Goal: Information Seeking & Learning: Learn about a topic

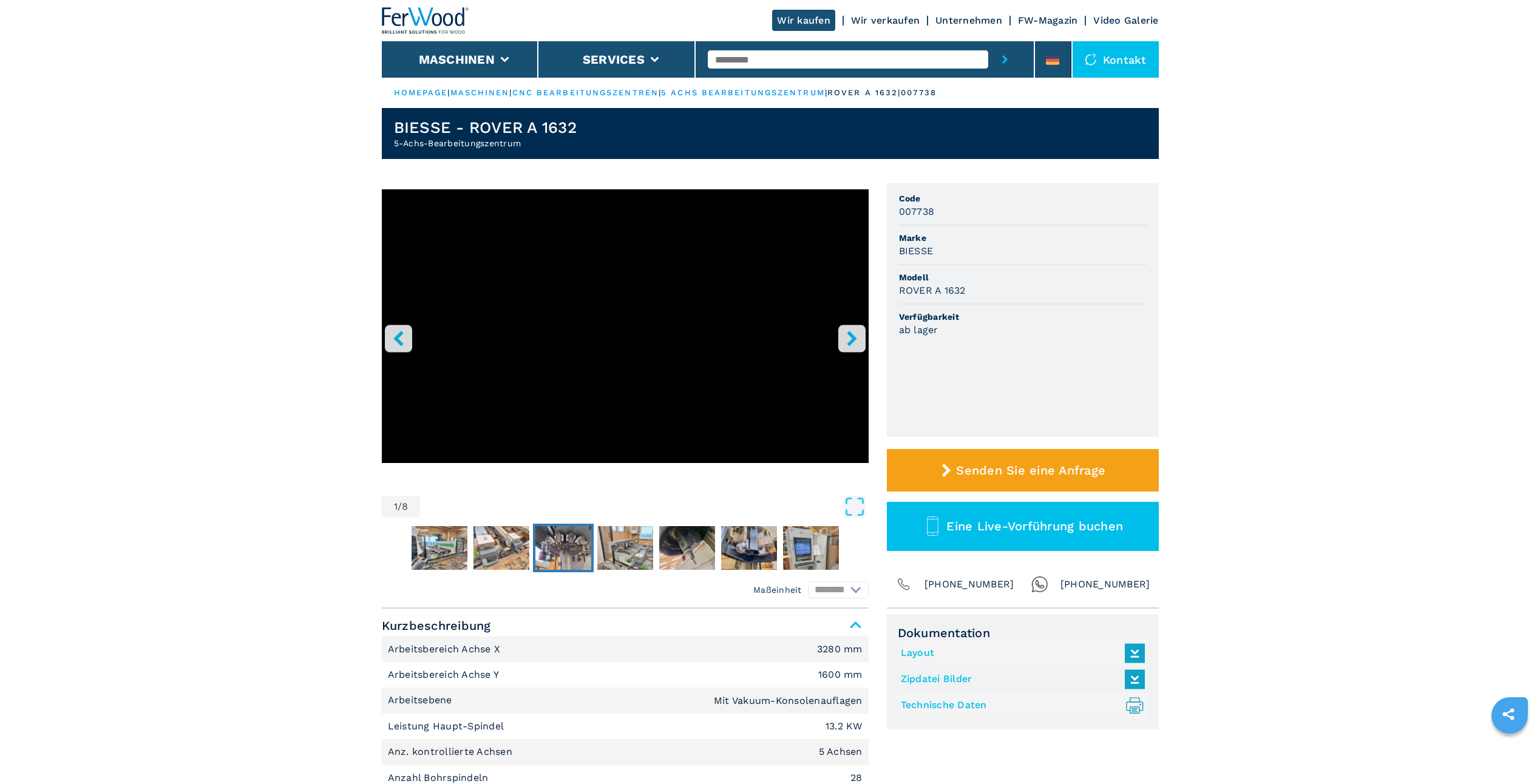
click at [572, 566] on img "Go to Slide 4" at bounding box center [564, 548] width 56 height 44
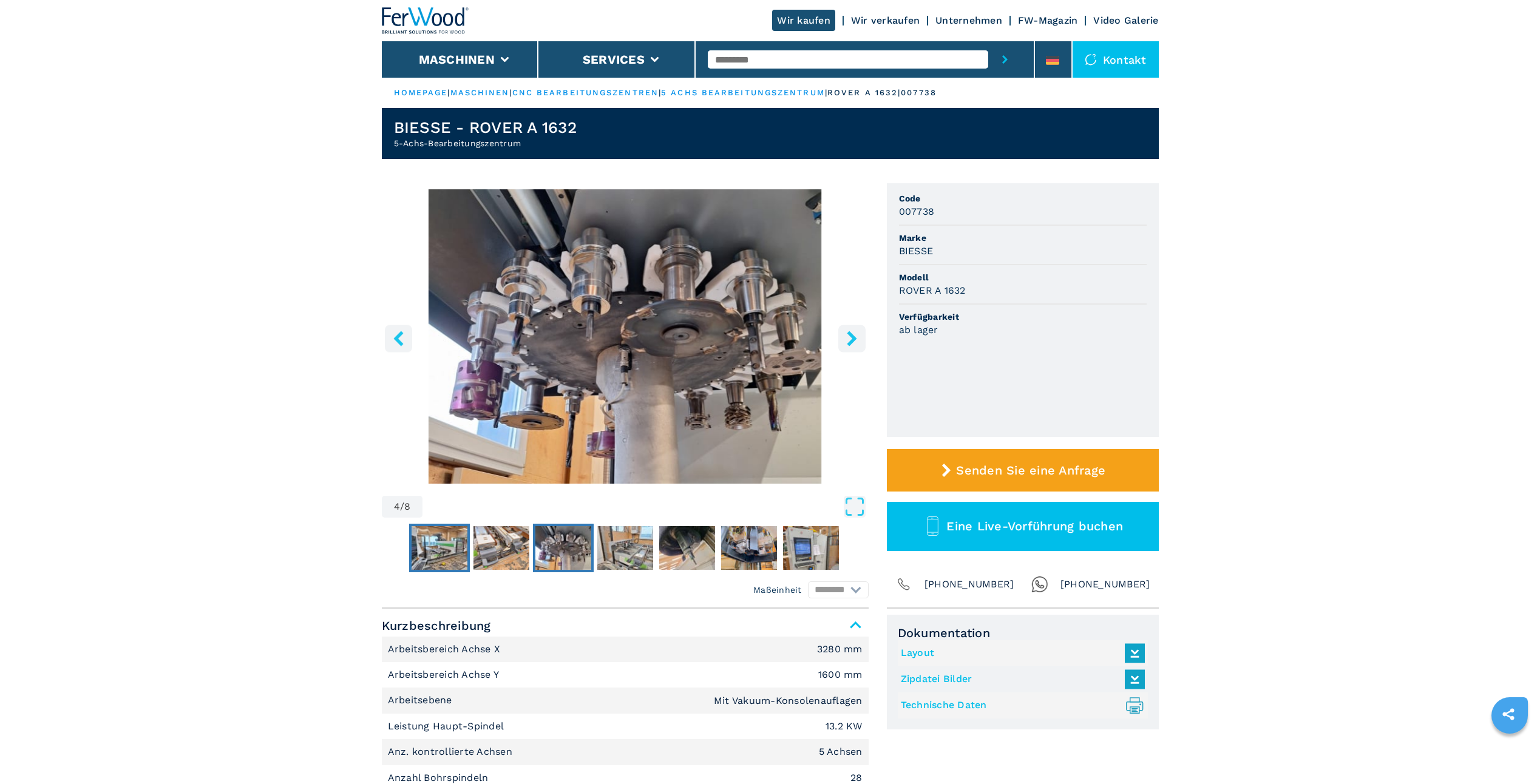
click at [429, 549] on img "Go to Slide 2" at bounding box center [439, 548] width 56 height 44
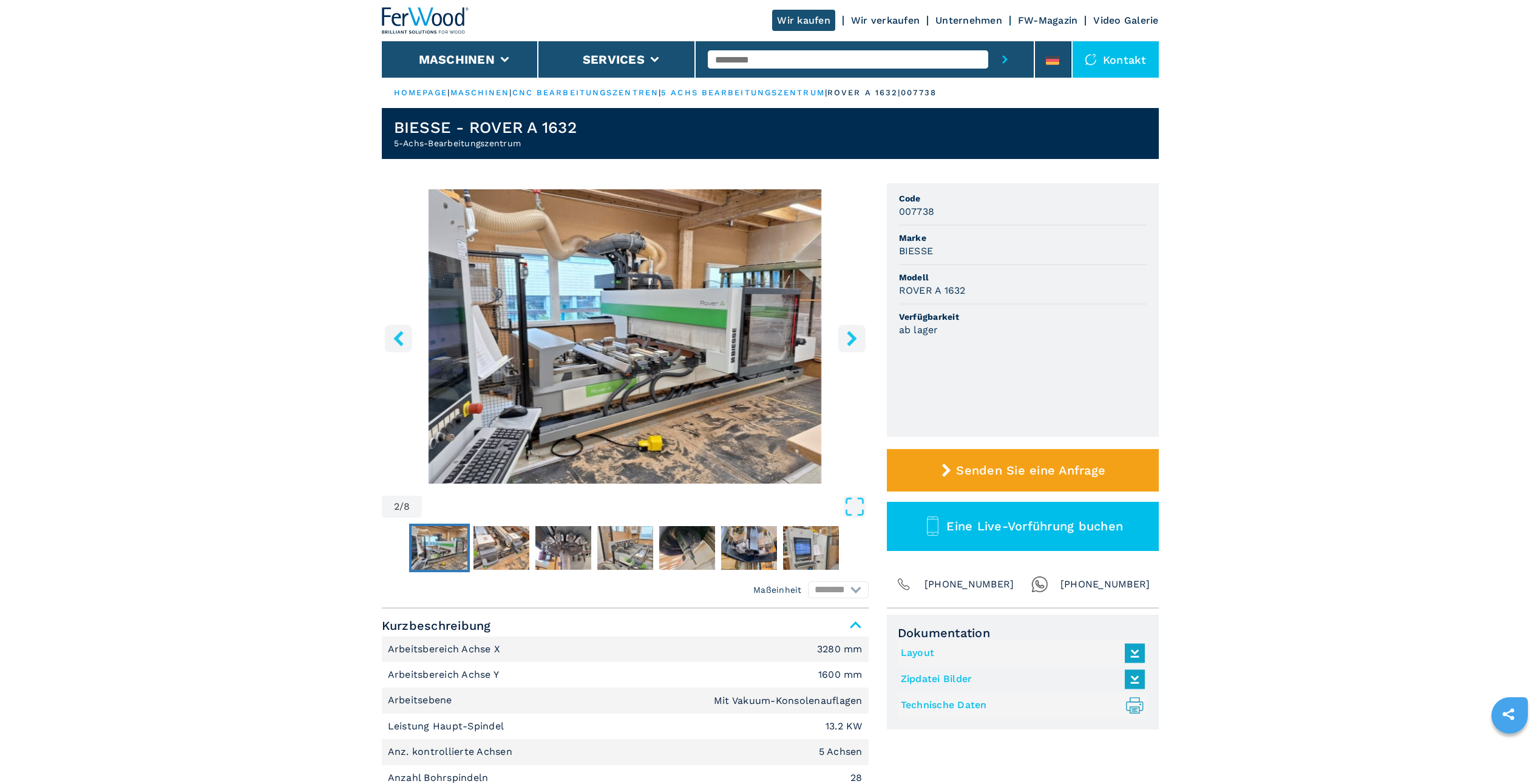
click at [538, 212] on img "Go to Slide 2" at bounding box center [624, 337] width 487 height 294
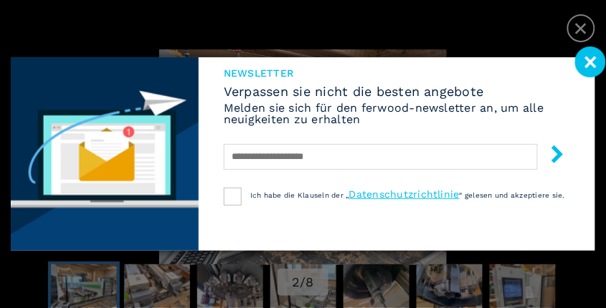
click at [597, 67] on image at bounding box center [590, 62] width 31 height 31
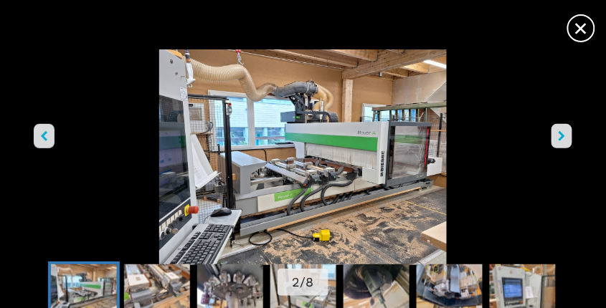
click at [533, 235] on img "Go to Slide 2" at bounding box center [303, 157] width 546 height 216
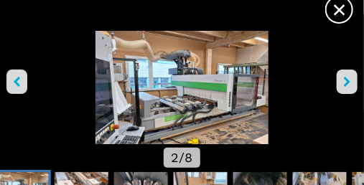
click at [145, 54] on img "Go to Slide 2" at bounding box center [182, 96] width 364 height 130
click at [148, 54] on img "Go to Slide 2" at bounding box center [182, 96] width 364 height 130
click at [333, 13] on span "×" at bounding box center [338, 6] width 25 height 25
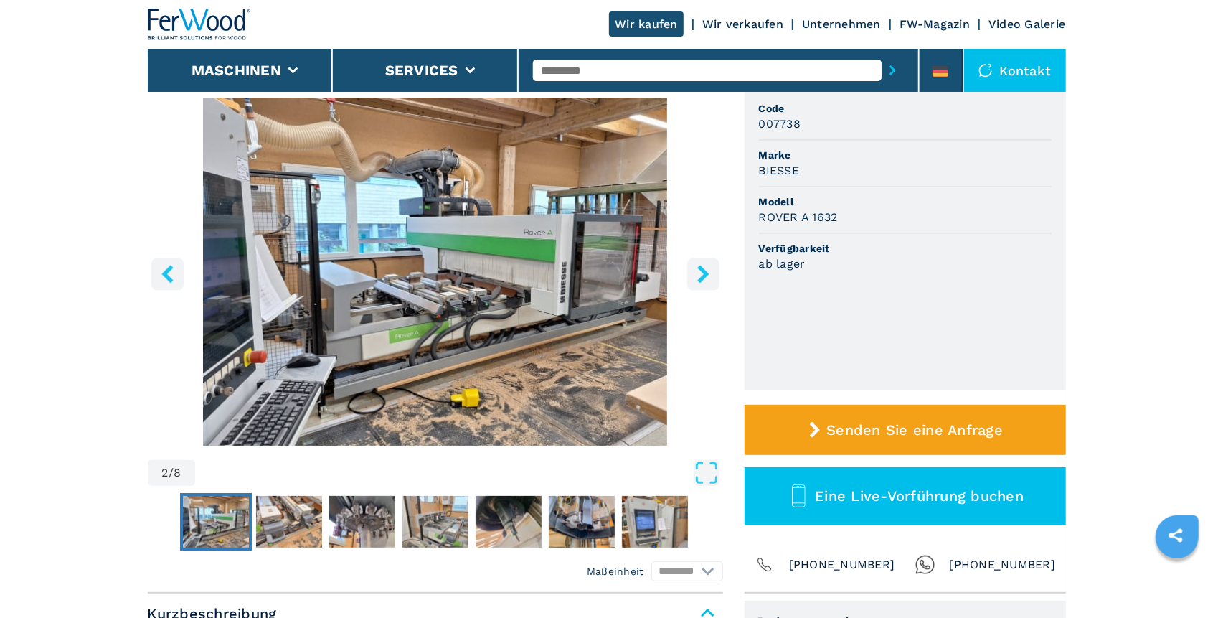
scroll to position [287, 0]
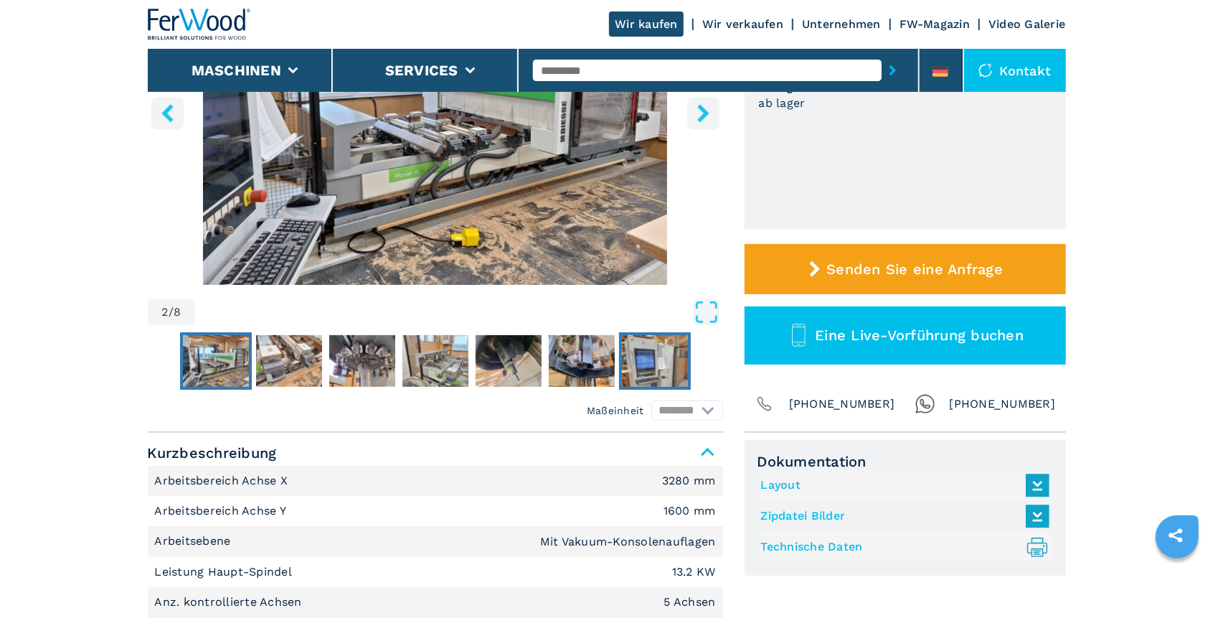
click at [657, 370] on img "Go to Slide 8" at bounding box center [655, 361] width 66 height 52
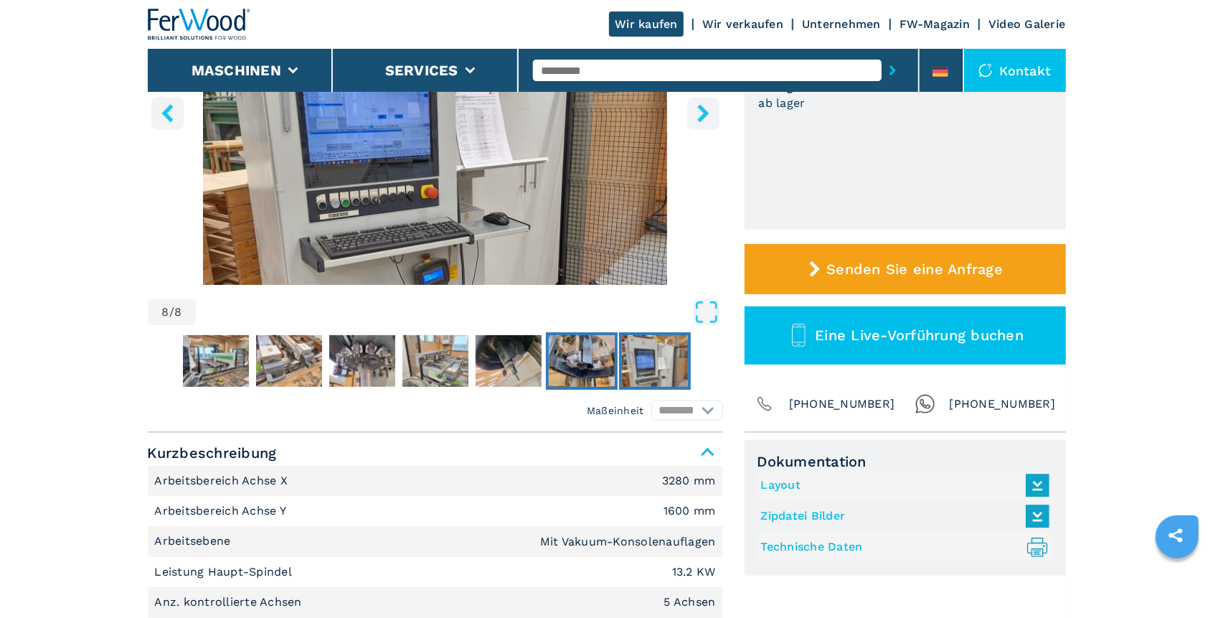
click at [592, 372] on img "Go to Slide 7" at bounding box center [582, 361] width 66 height 52
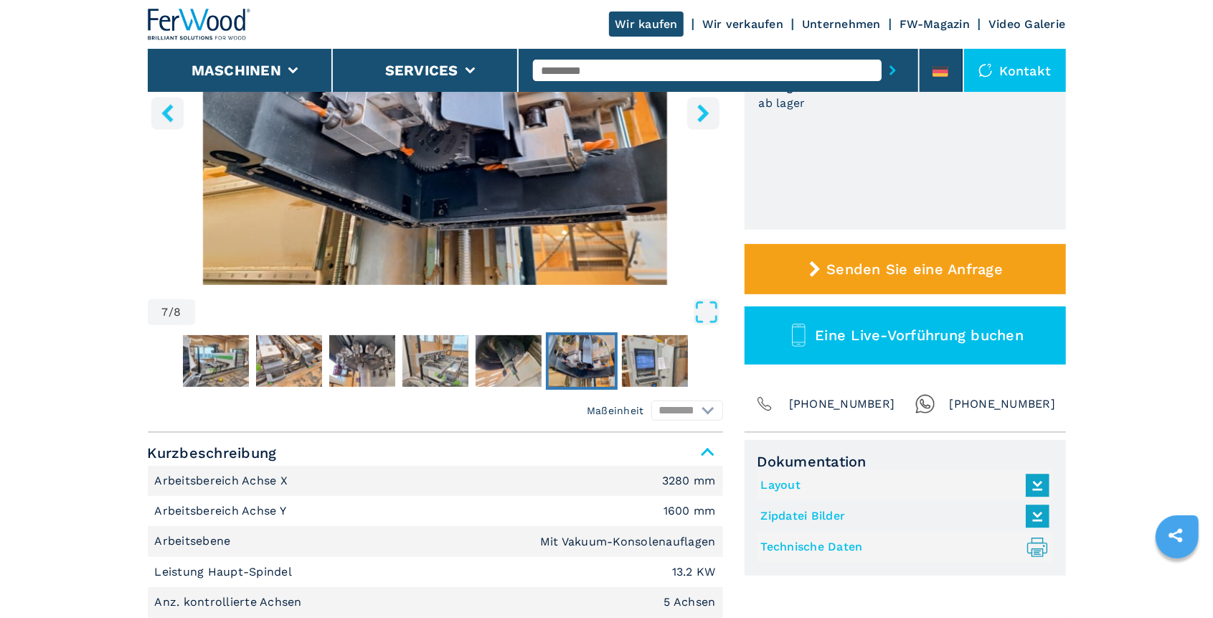
scroll to position [143, 0]
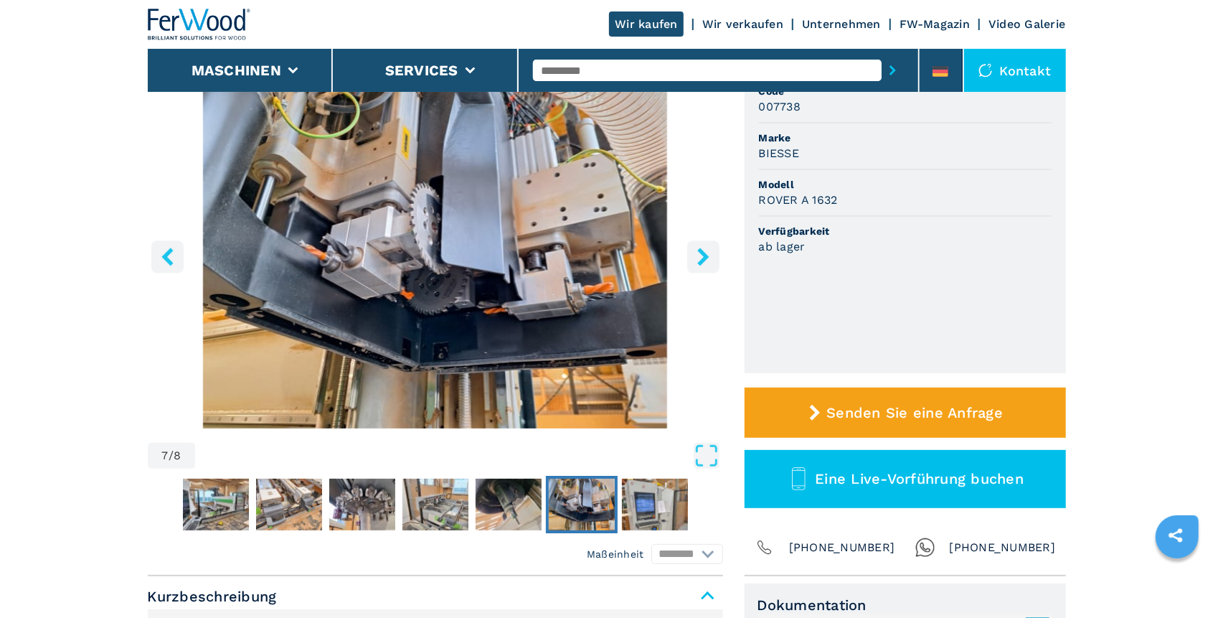
click at [701, 257] on icon "right-button" at bounding box center [703, 256] width 18 height 18
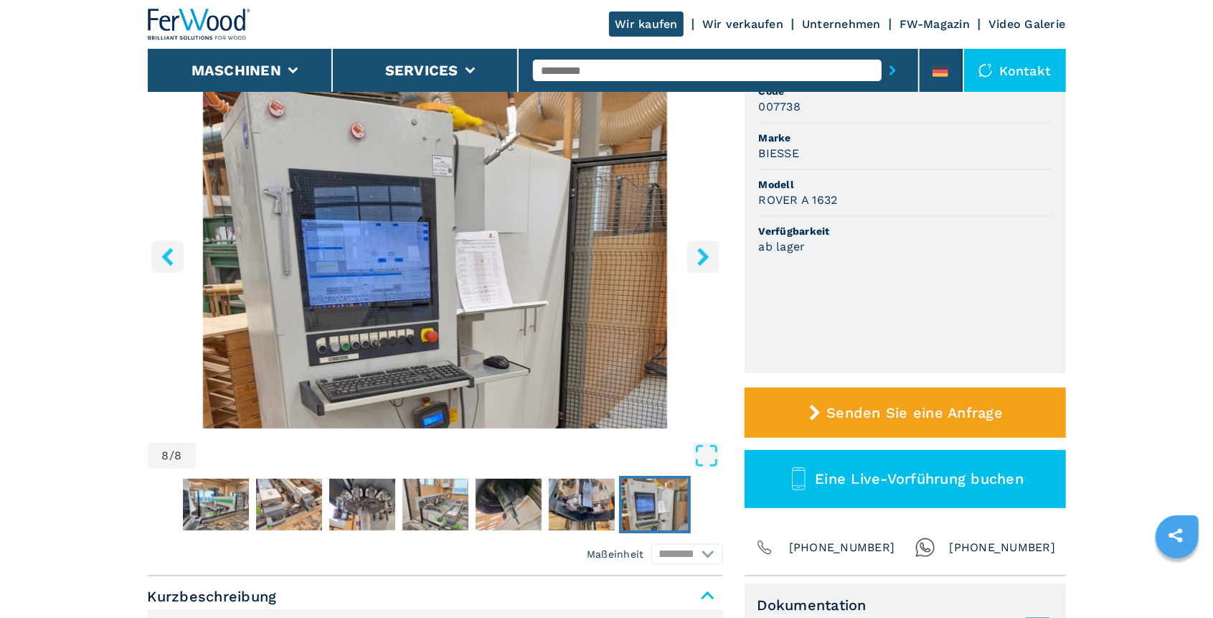
click at [701, 257] on icon "right-button" at bounding box center [703, 256] width 18 height 18
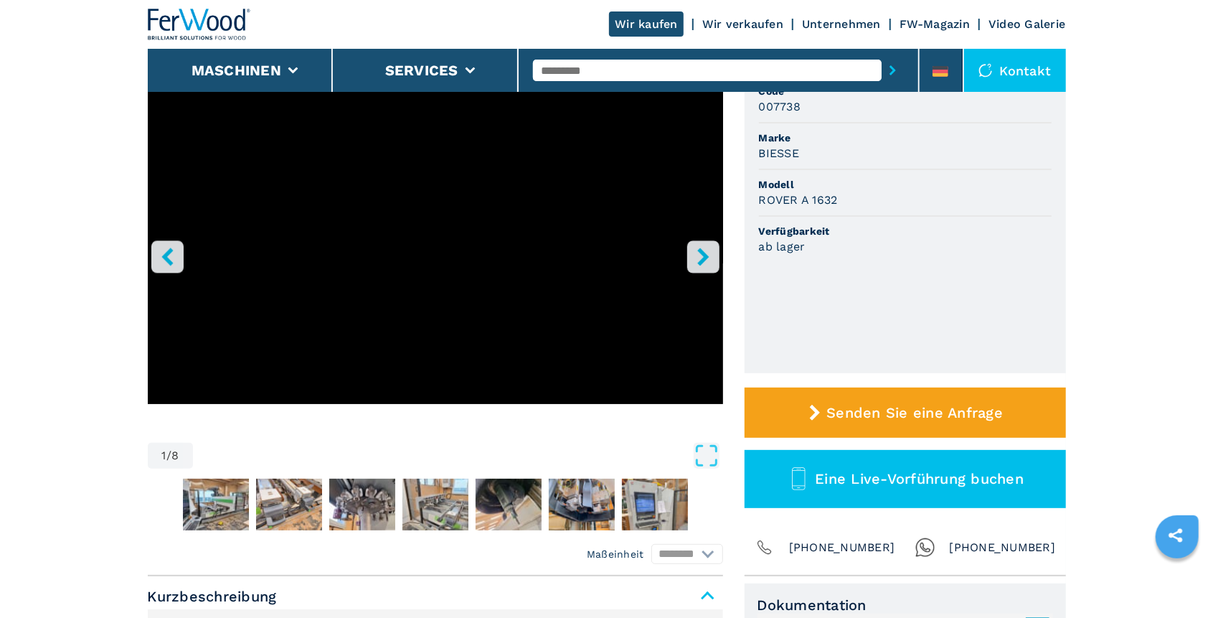
click at [179, 261] on button "left-button" at bounding box center [167, 256] width 32 height 32
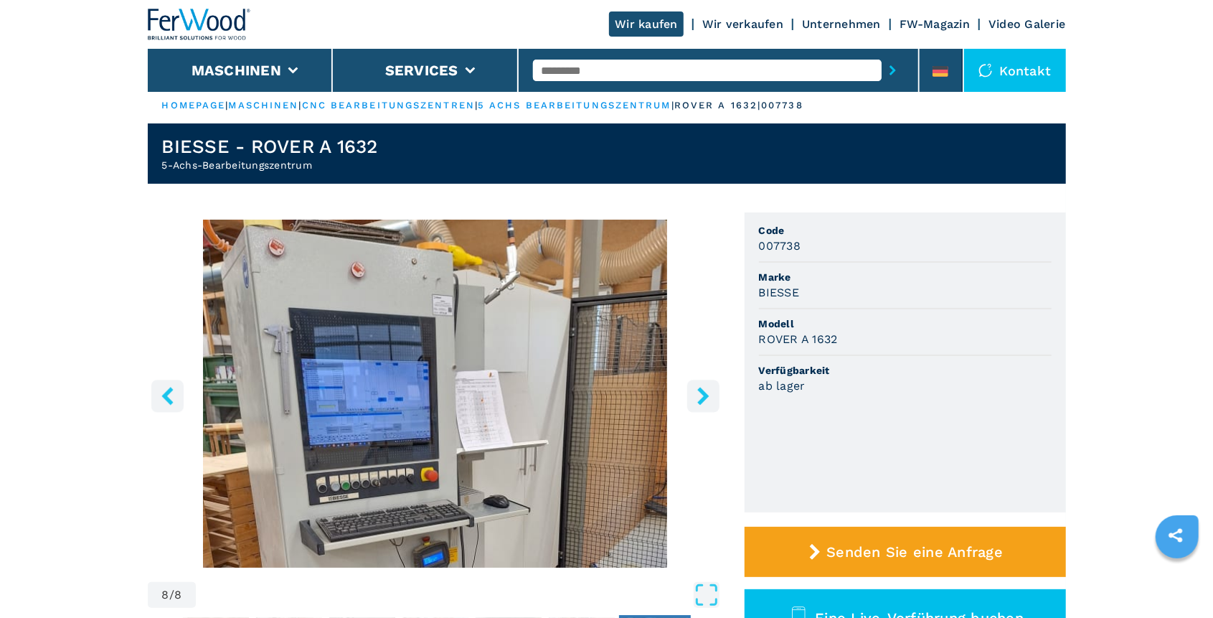
scroll to position [0, 0]
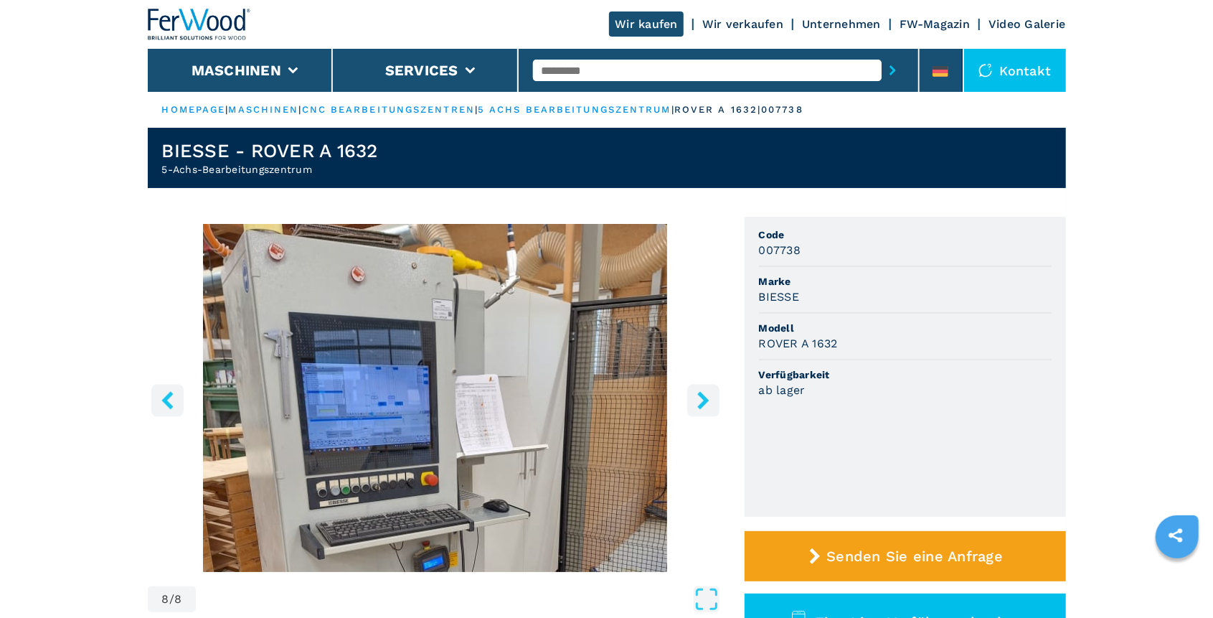
click at [701, 400] on icon "right-button" at bounding box center [703, 400] width 18 height 18
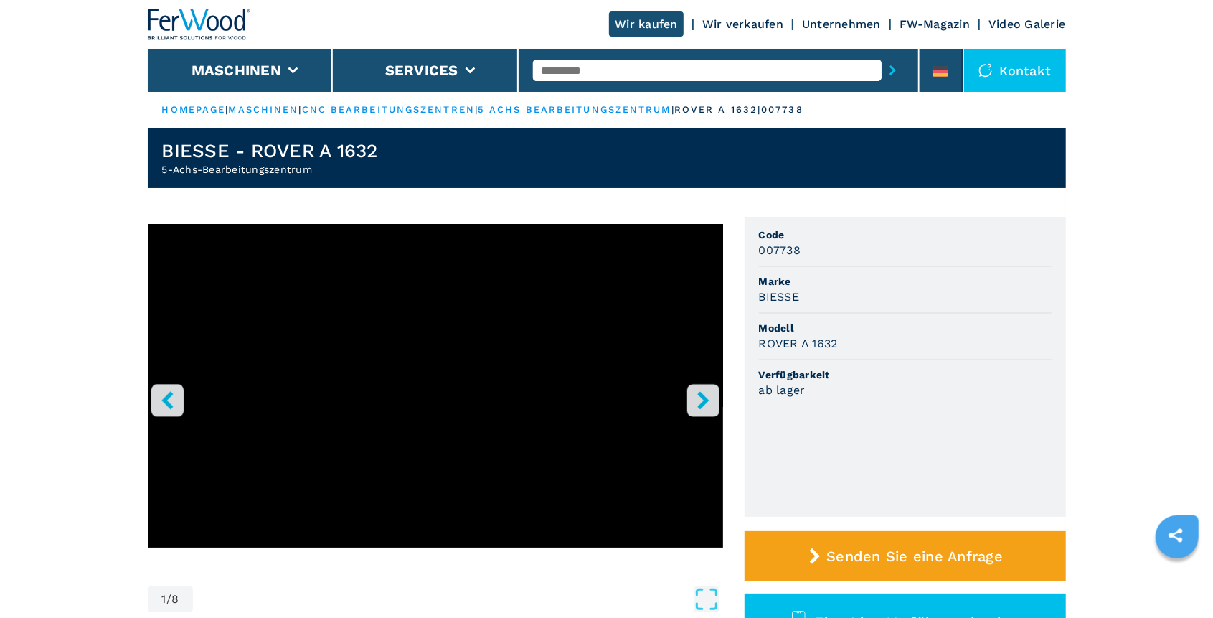
click at [701, 400] on icon "right-button" at bounding box center [703, 400] width 18 height 18
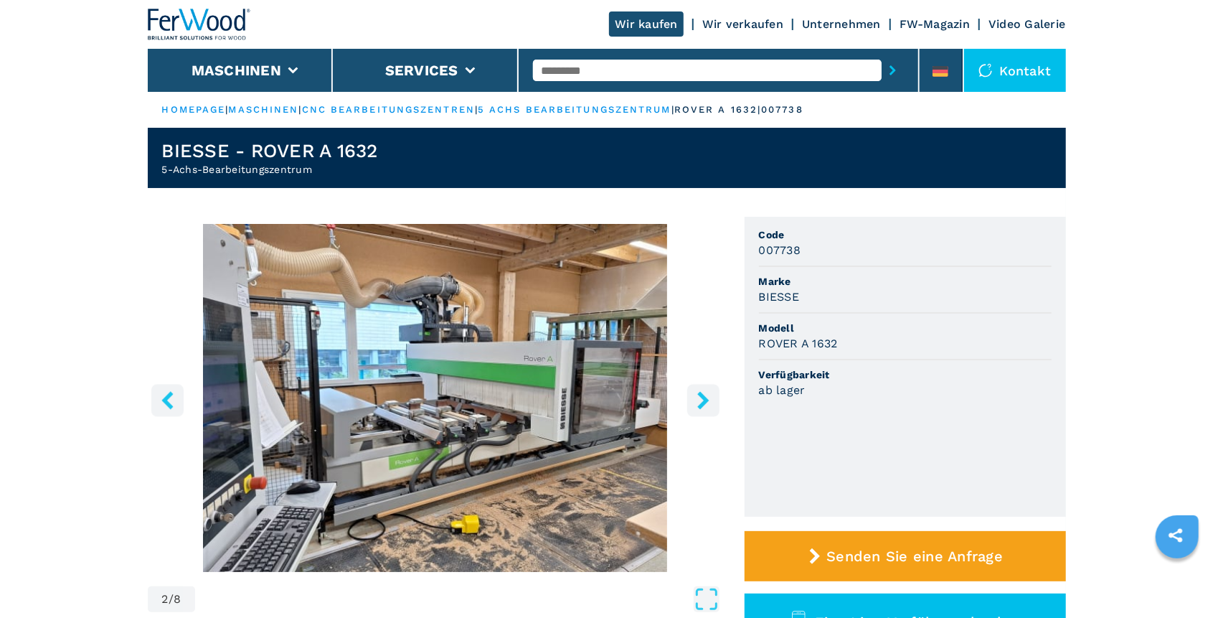
click at [701, 400] on icon "right-button" at bounding box center [703, 400] width 18 height 18
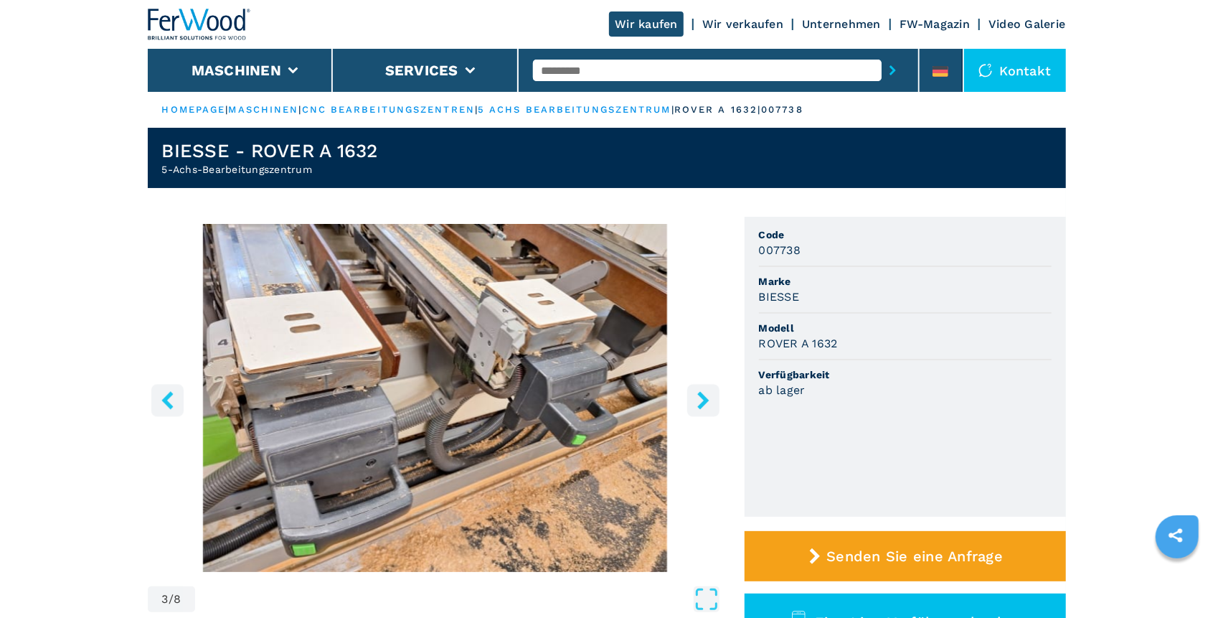
click at [701, 400] on icon "right-button" at bounding box center [703, 400] width 18 height 18
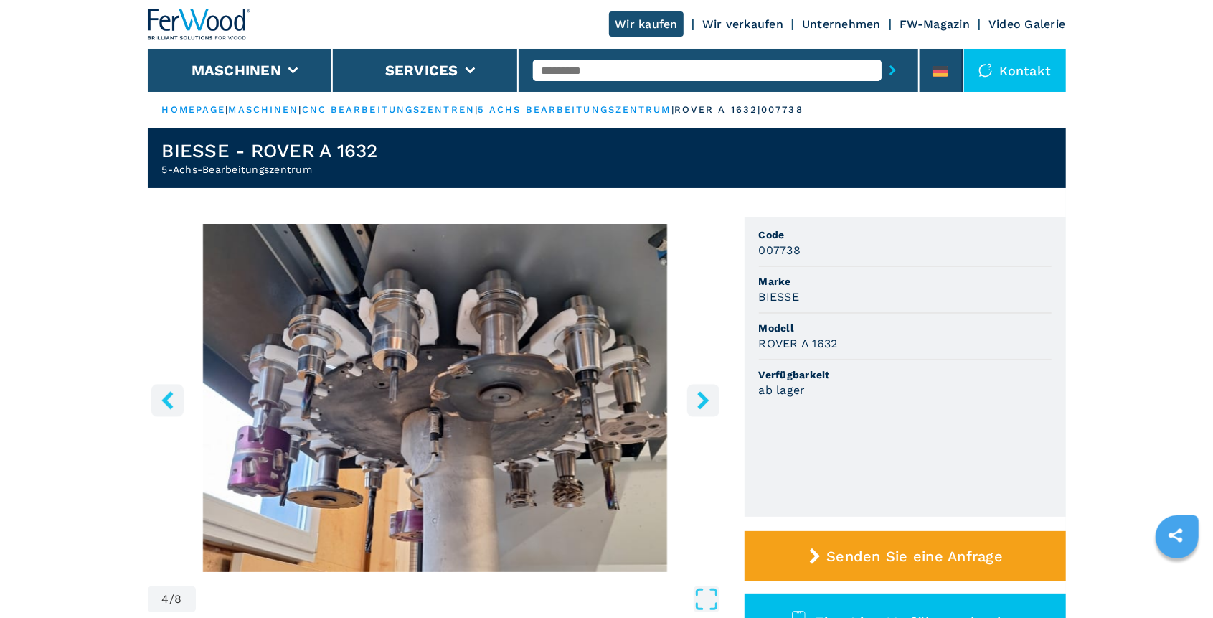
click at [701, 400] on icon "right-button" at bounding box center [703, 400] width 18 height 18
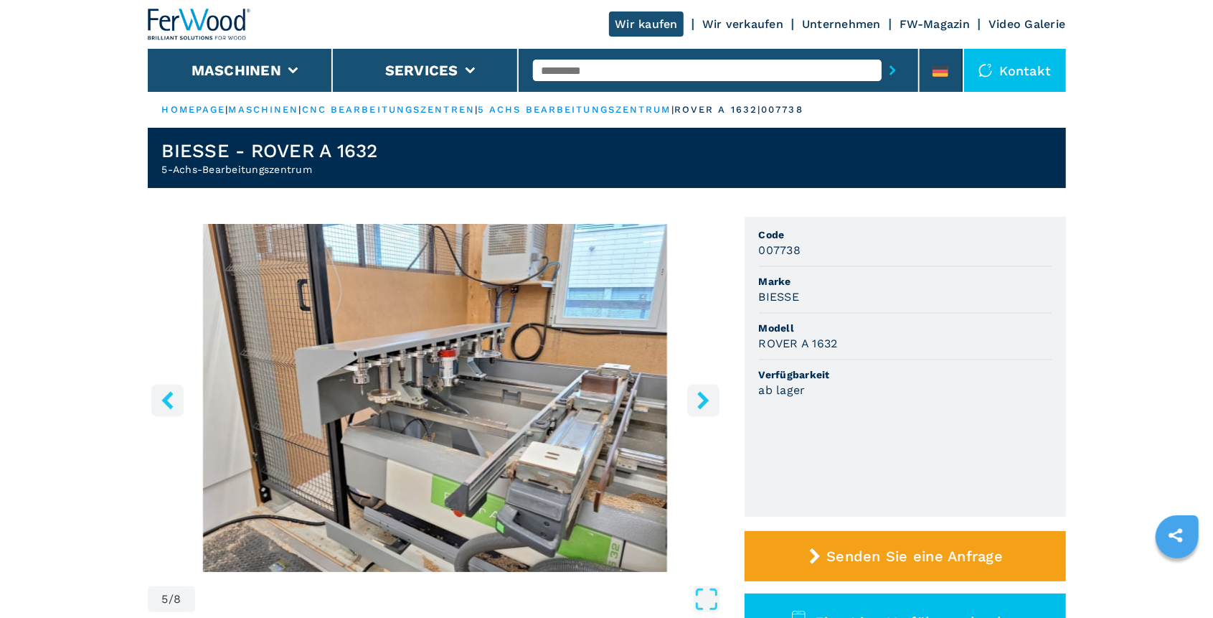
click at [701, 400] on icon "right-button" at bounding box center [703, 400] width 18 height 18
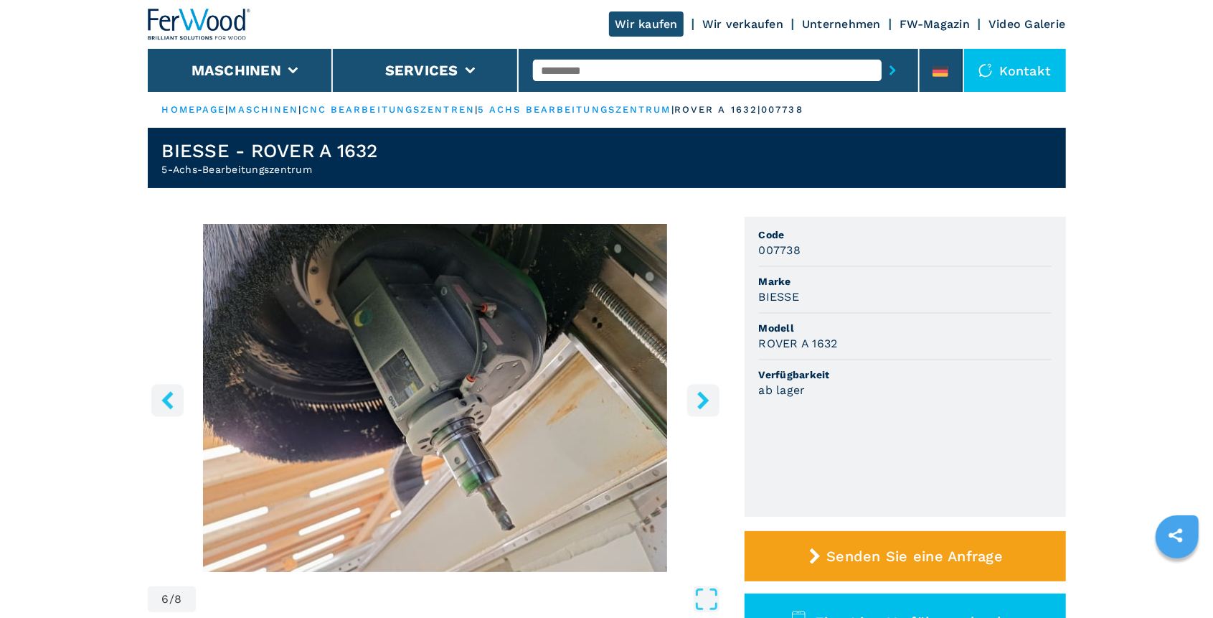
click at [701, 400] on icon "right-button" at bounding box center [703, 400] width 18 height 18
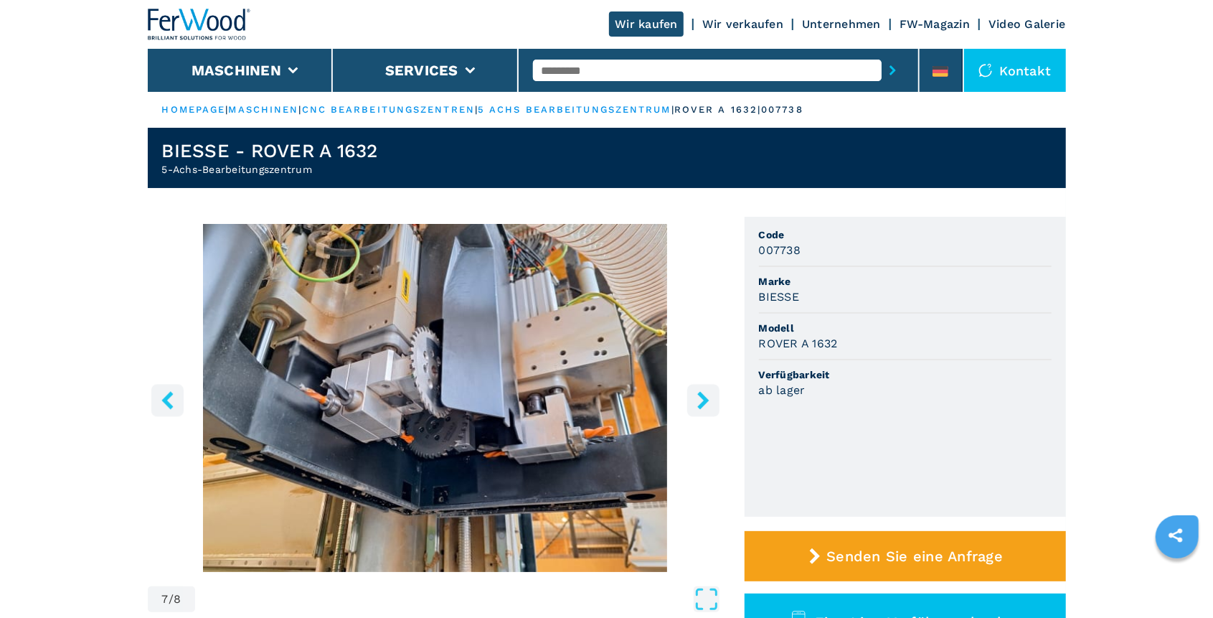
click at [701, 400] on icon "right-button" at bounding box center [703, 400] width 18 height 18
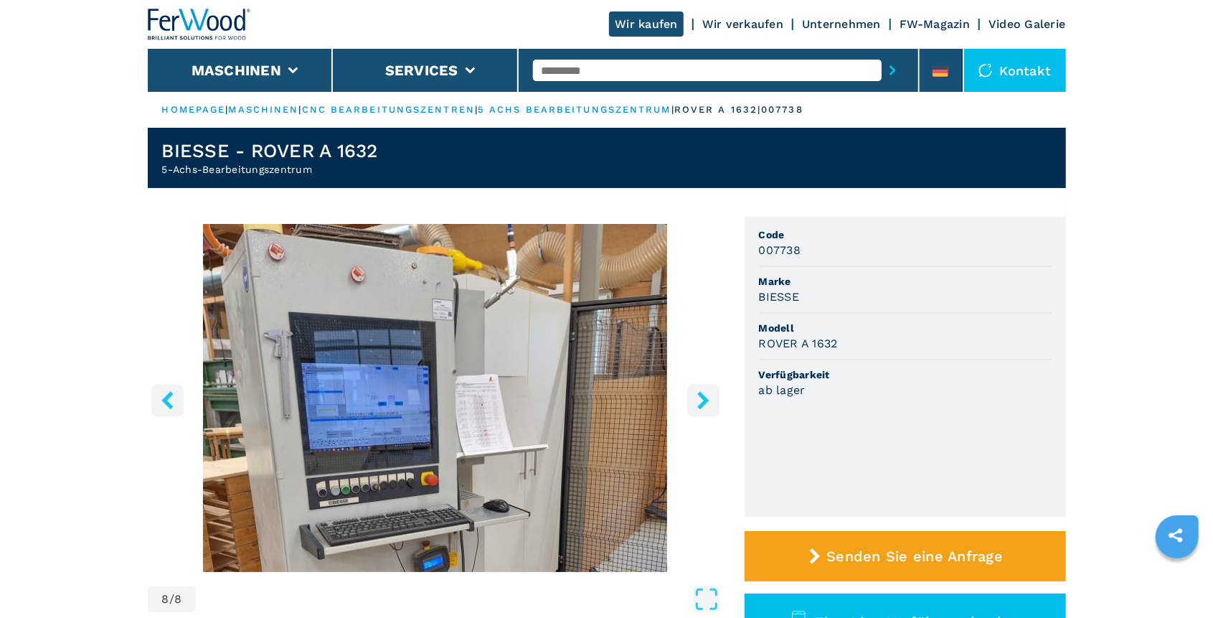
click at [701, 400] on icon "right-button" at bounding box center [703, 400] width 18 height 18
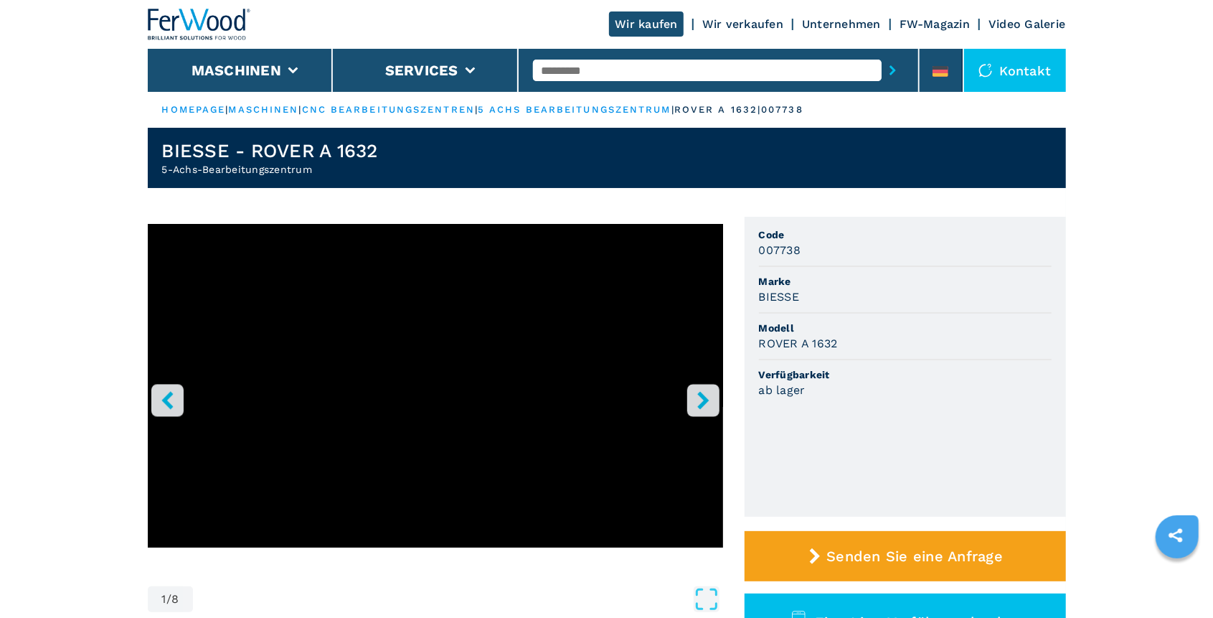
click at [701, 400] on icon "right-button" at bounding box center [703, 400] width 18 height 18
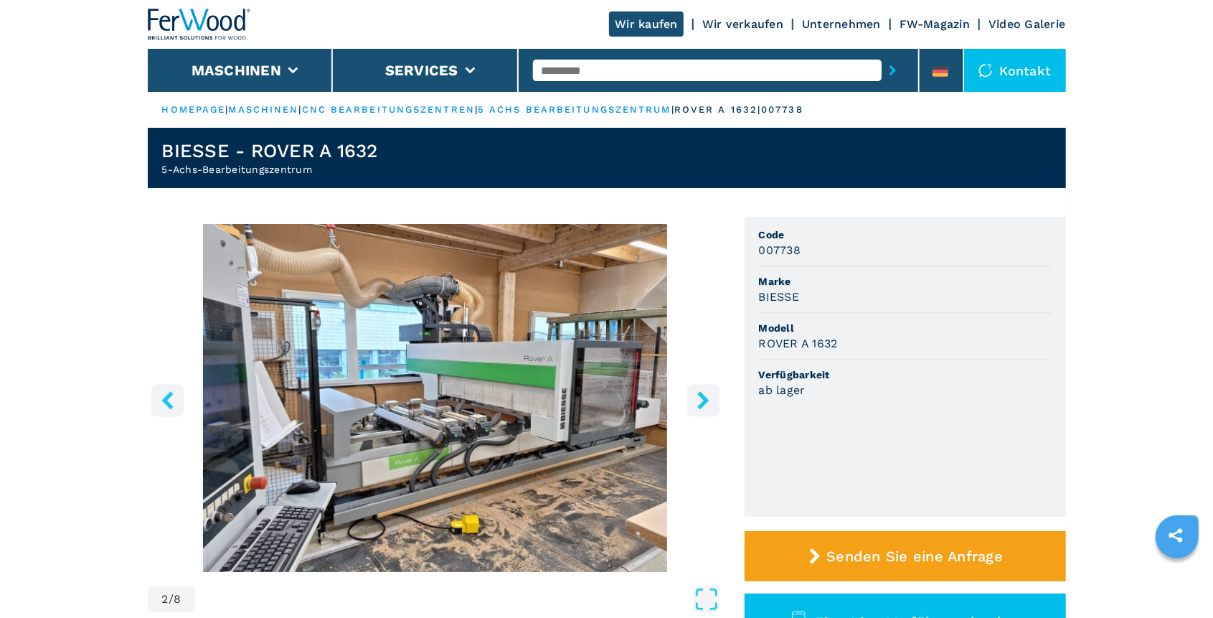
click at [174, 404] on icon "left-button" at bounding box center [168, 400] width 18 height 18
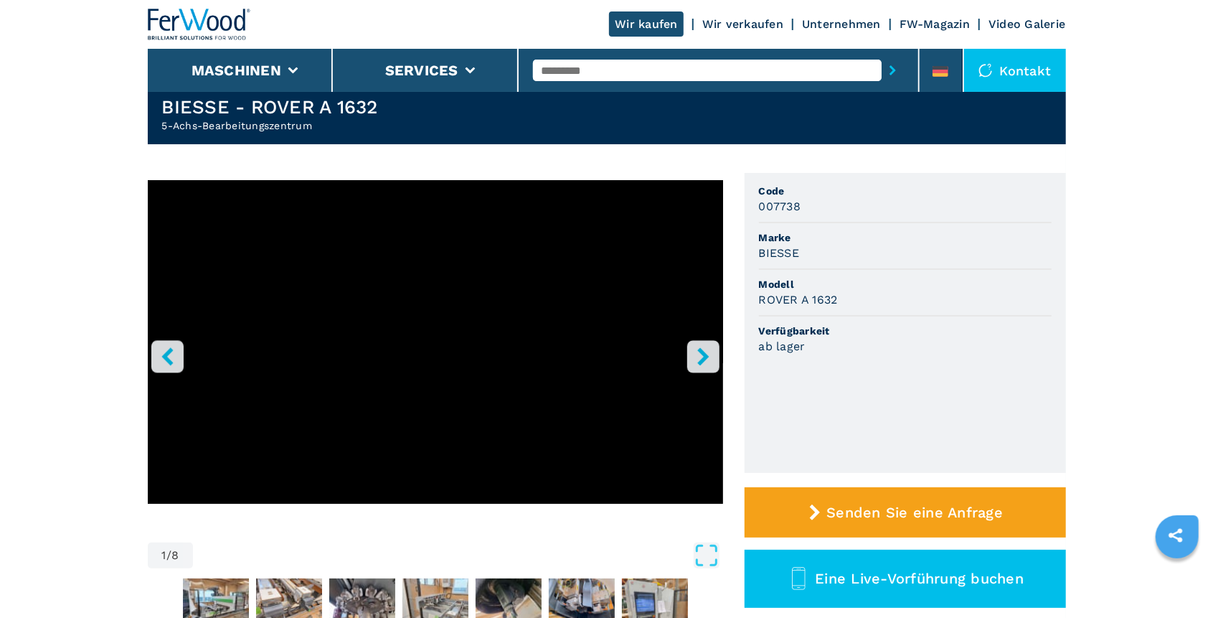
scroll to position [95, 0]
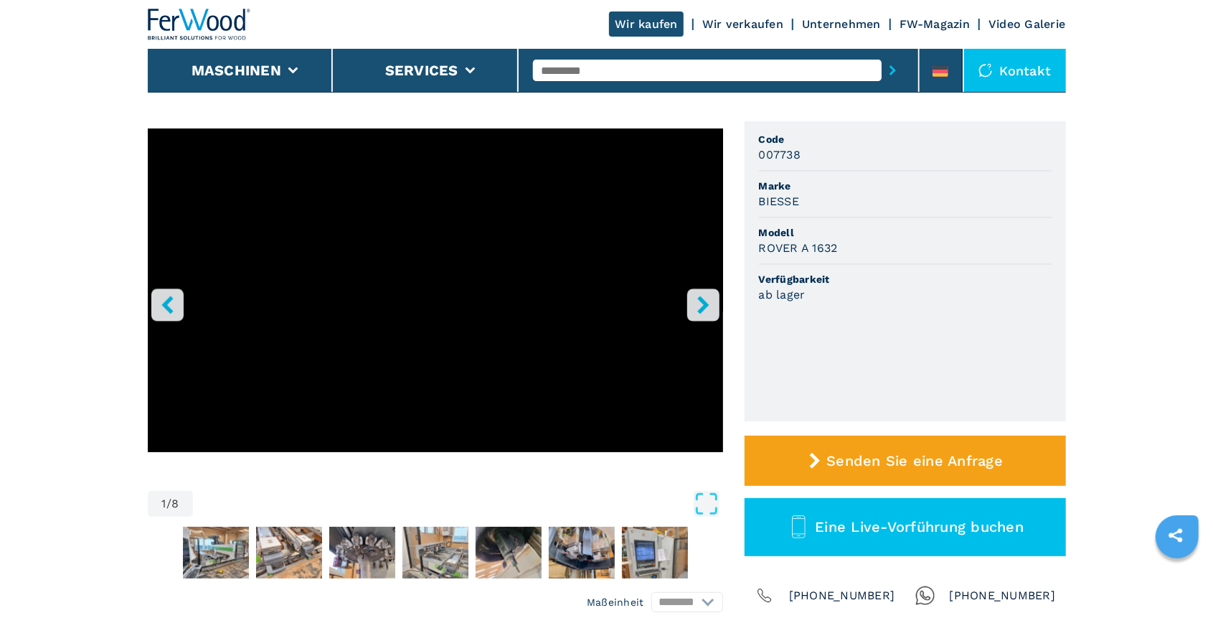
click at [547, 493] on button "Open Fullscreen" at bounding box center [458, 504] width 522 height 26
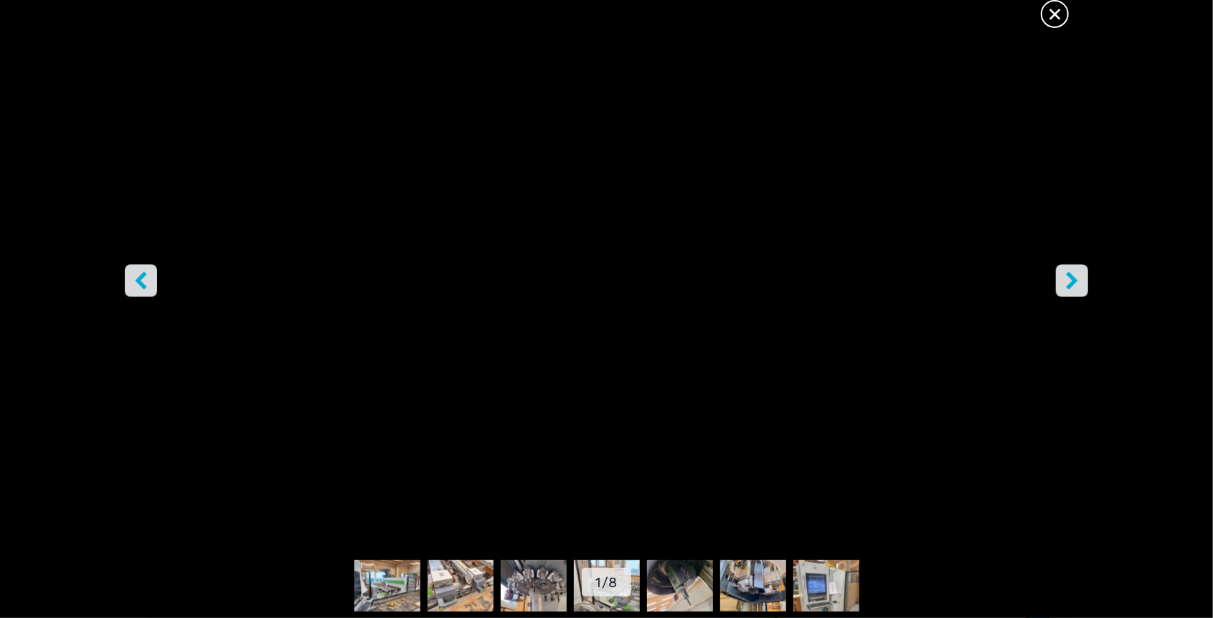
click at [73, 425] on div "Go to Slide 1" at bounding box center [606, 280] width 1213 height 546
click at [1060, 18] on span "×" at bounding box center [1054, 11] width 25 height 25
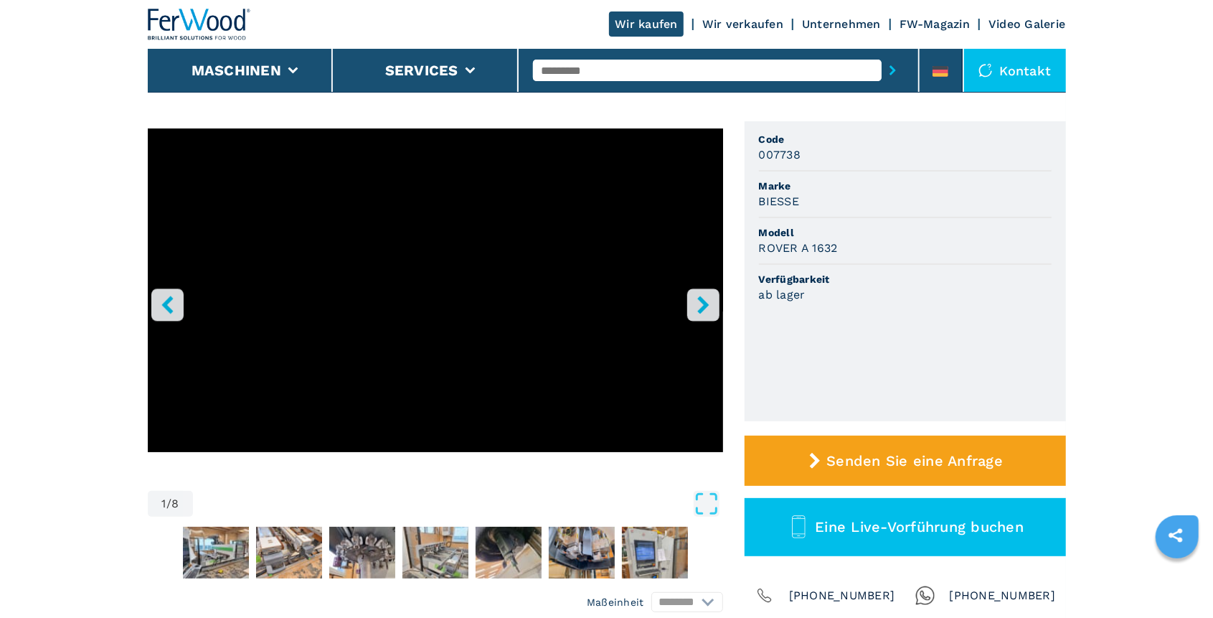
drag, startPoint x: 42, startPoint y: 519, endPoint x: 71, endPoint y: 453, distance: 72.2
click at [586, 549] on img "Go to Slide 7" at bounding box center [582, 552] width 66 height 52
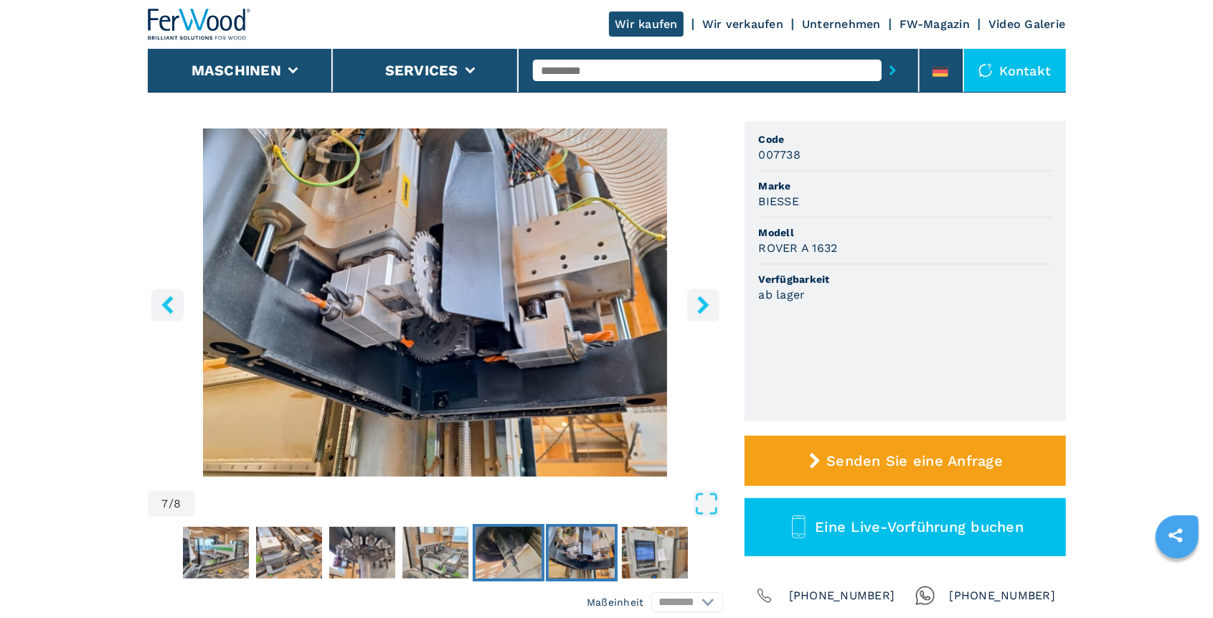
click at [507, 557] on img "Go to Slide 6" at bounding box center [509, 552] width 66 height 52
click at [227, 559] on img "Go to Slide 2" at bounding box center [216, 552] width 66 height 52
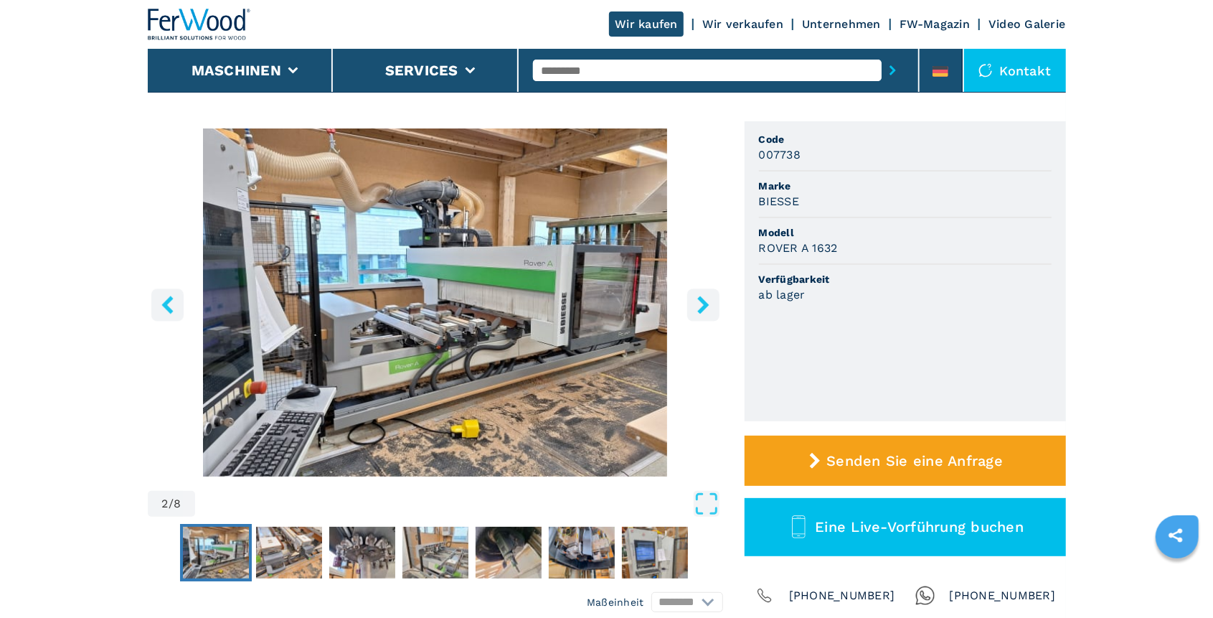
click at [398, 361] on img "Go to Slide 2" at bounding box center [435, 302] width 575 height 348
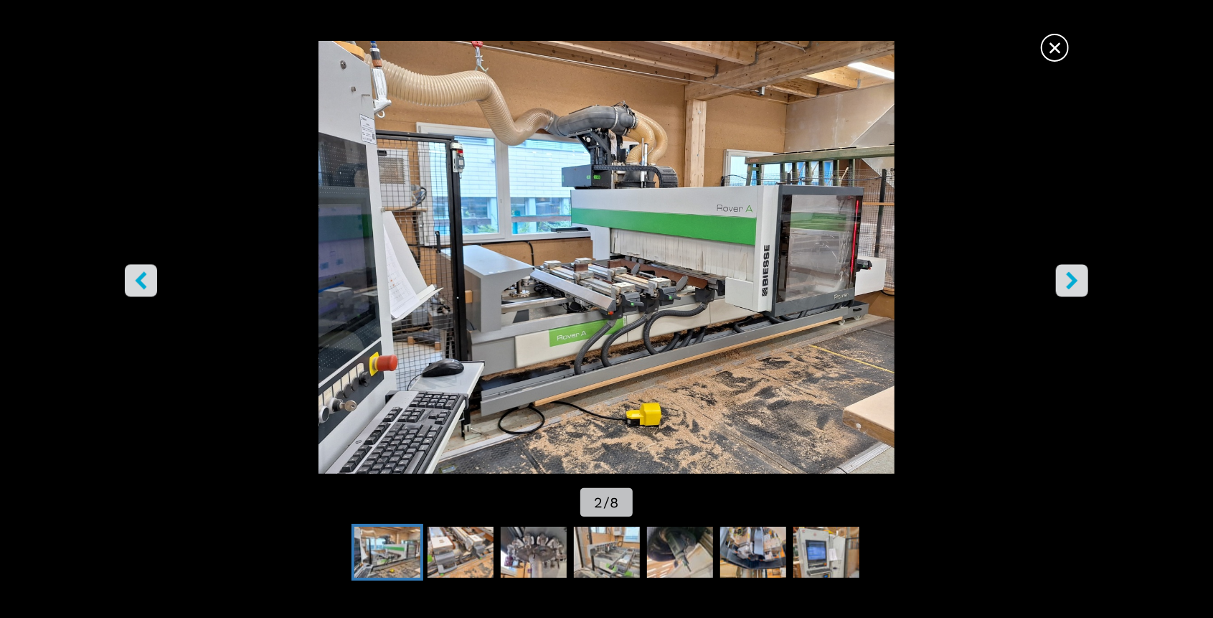
click at [161, 209] on img "Go to Slide 2" at bounding box center [607, 257] width 1092 height 433
click at [1050, 55] on span "×" at bounding box center [1054, 44] width 25 height 25
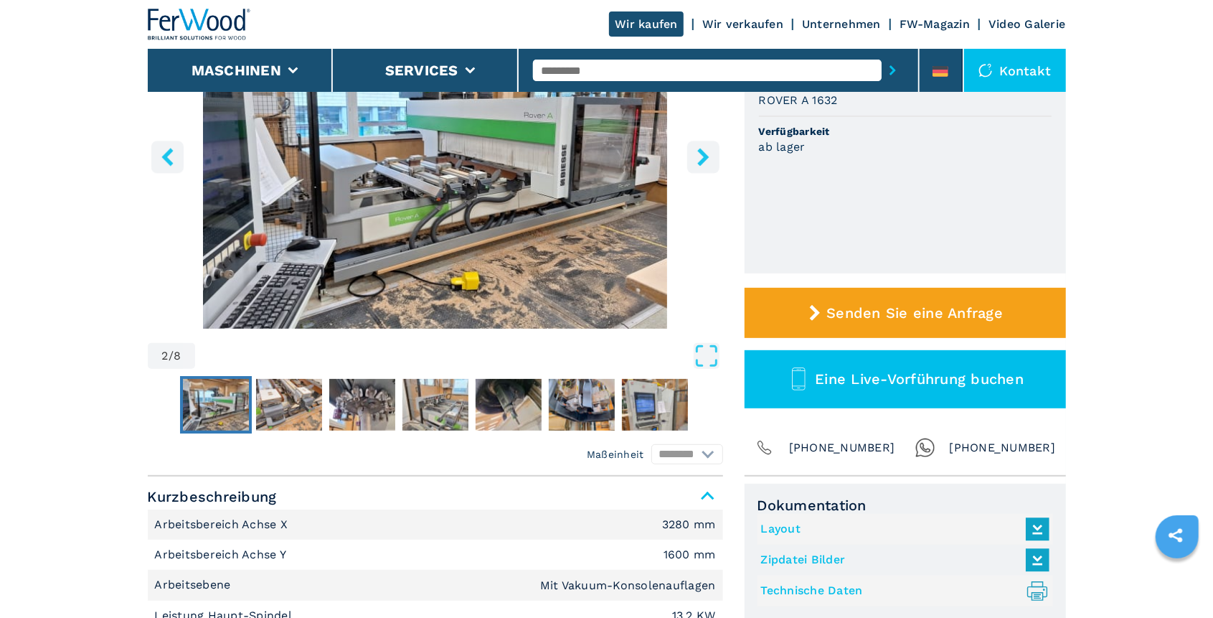
scroll to position [191, 0]
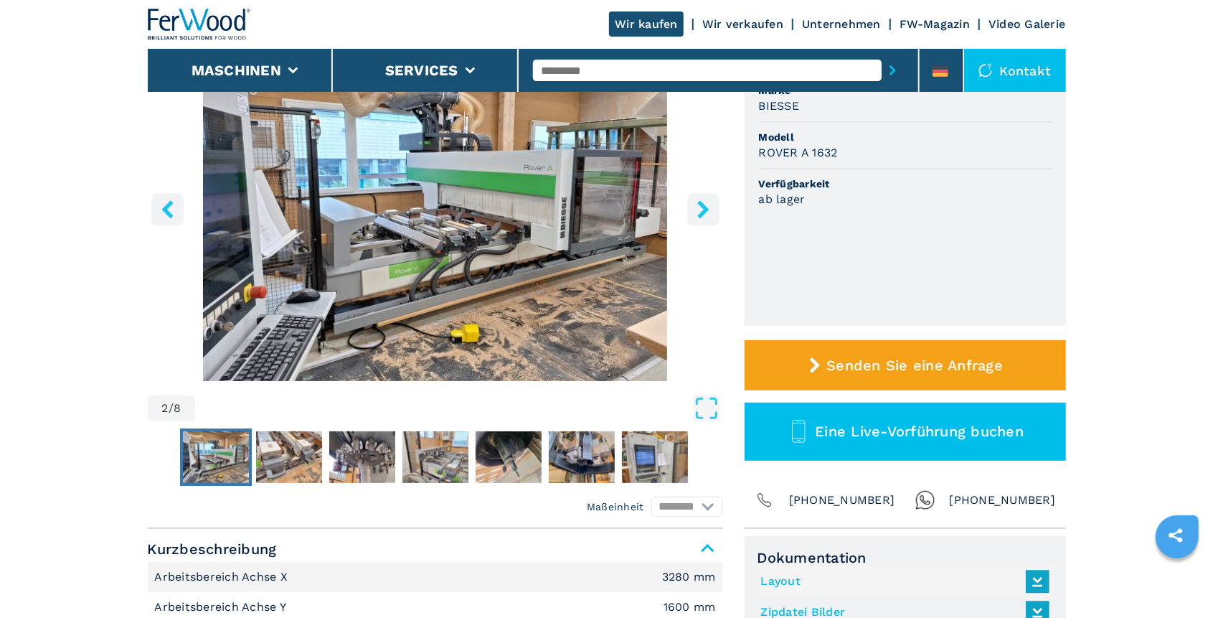
click at [165, 218] on button "left-button" at bounding box center [167, 209] width 32 height 32
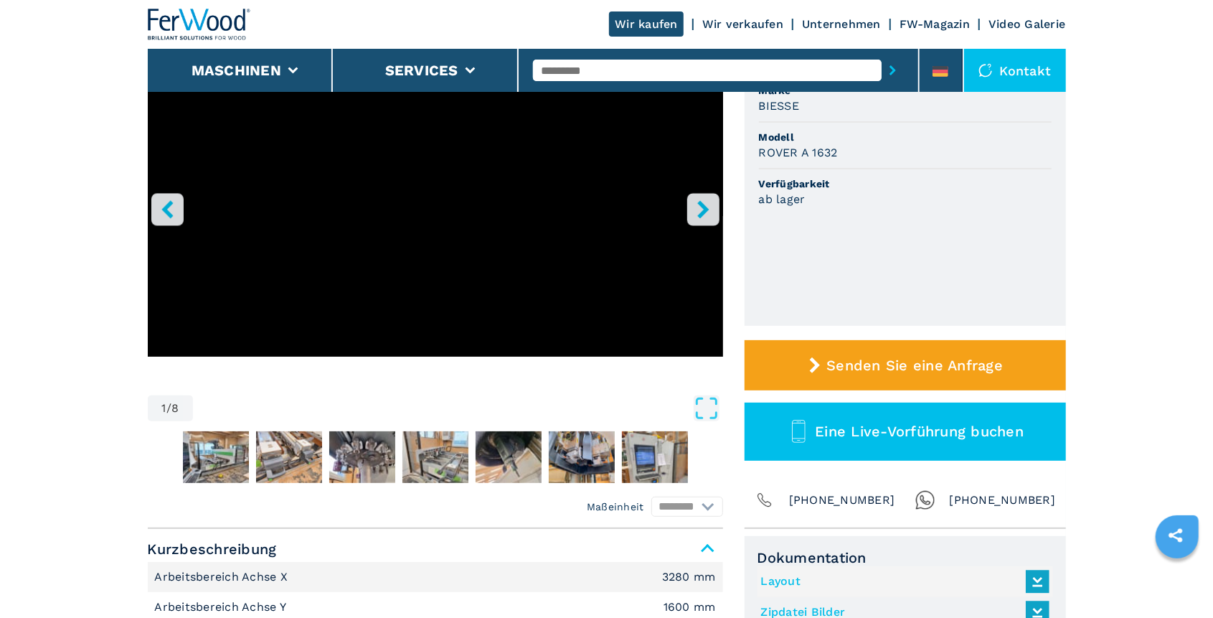
click at [165, 218] on button "left-button" at bounding box center [167, 209] width 32 height 32
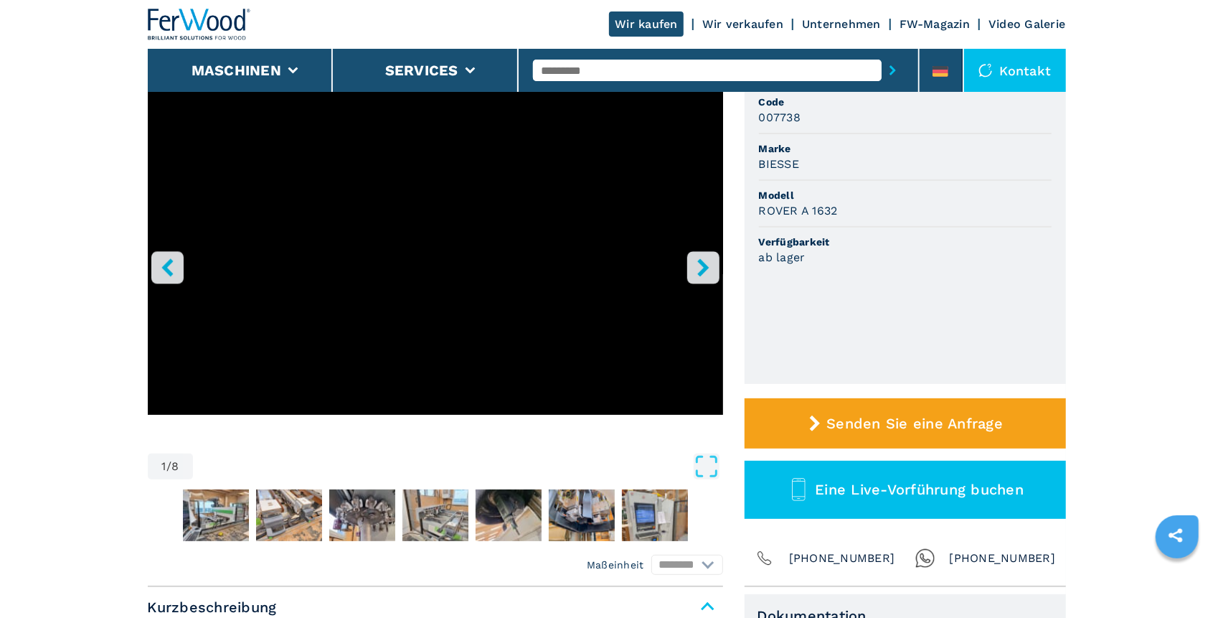
scroll to position [0, 0]
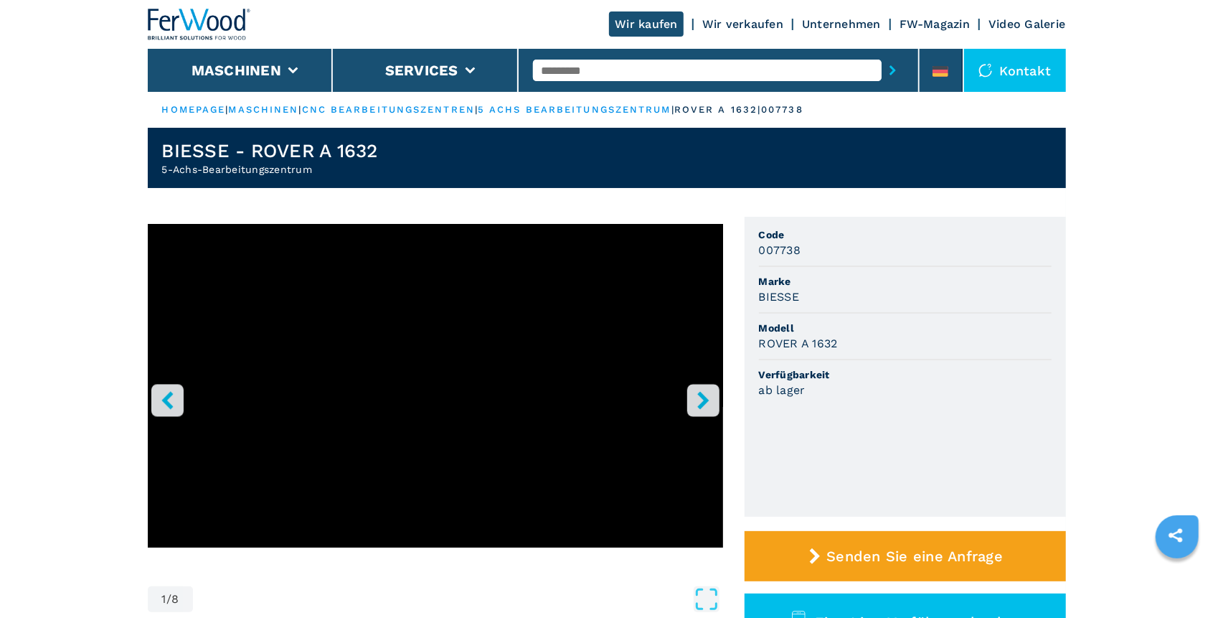
drag, startPoint x: 0, startPoint y: 357, endPoint x: 82, endPoint y: 298, distance: 101.1
